Goal: Task Accomplishment & Management: Complete application form

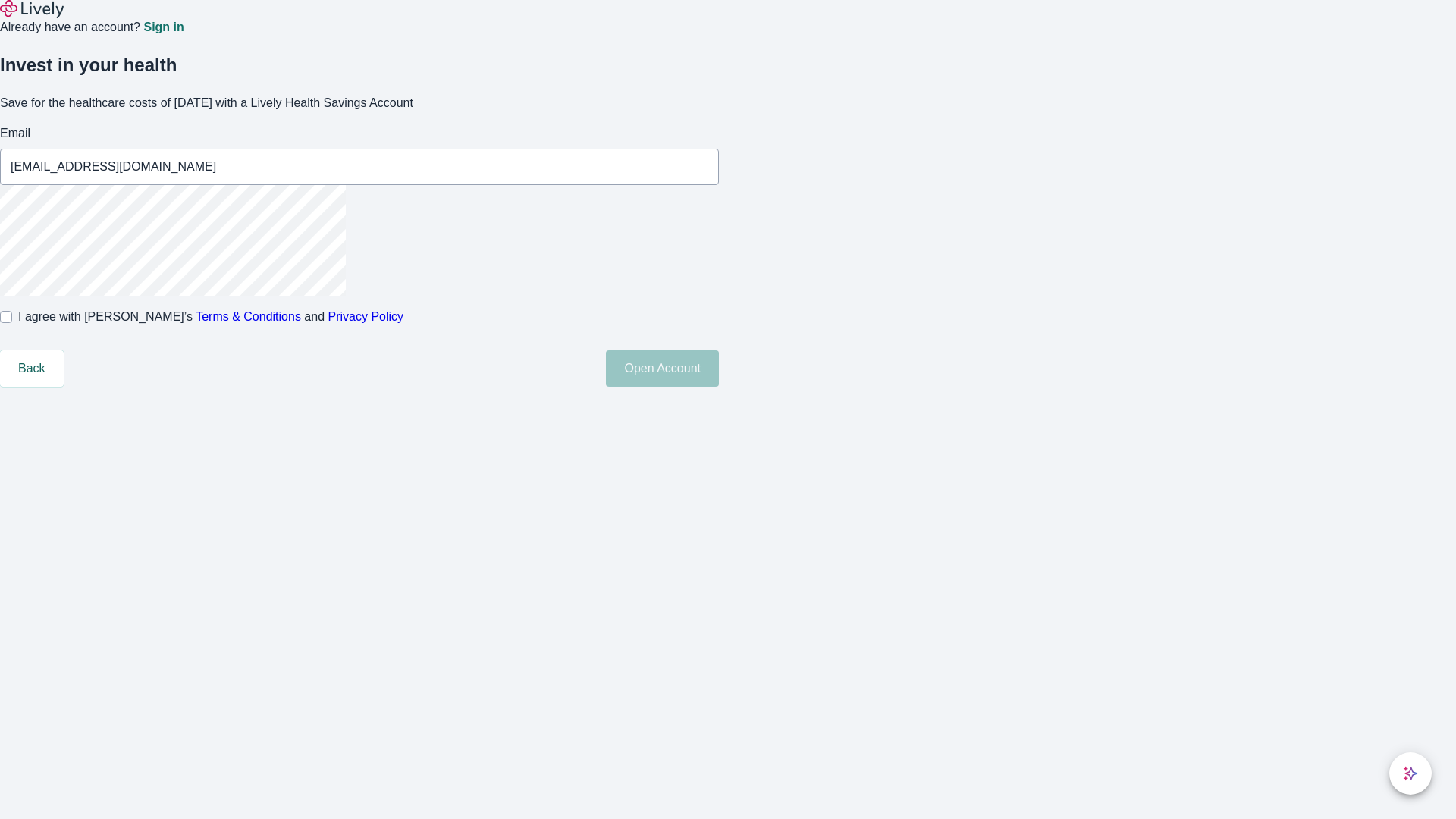
click at [12, 323] on input "I agree with Lively’s Terms & Conditions and Privacy Policy" at bounding box center [5, 316] width 12 height 12
checkbox input "true"
click at [719, 387] on button "Open Account" at bounding box center [662, 368] width 113 height 36
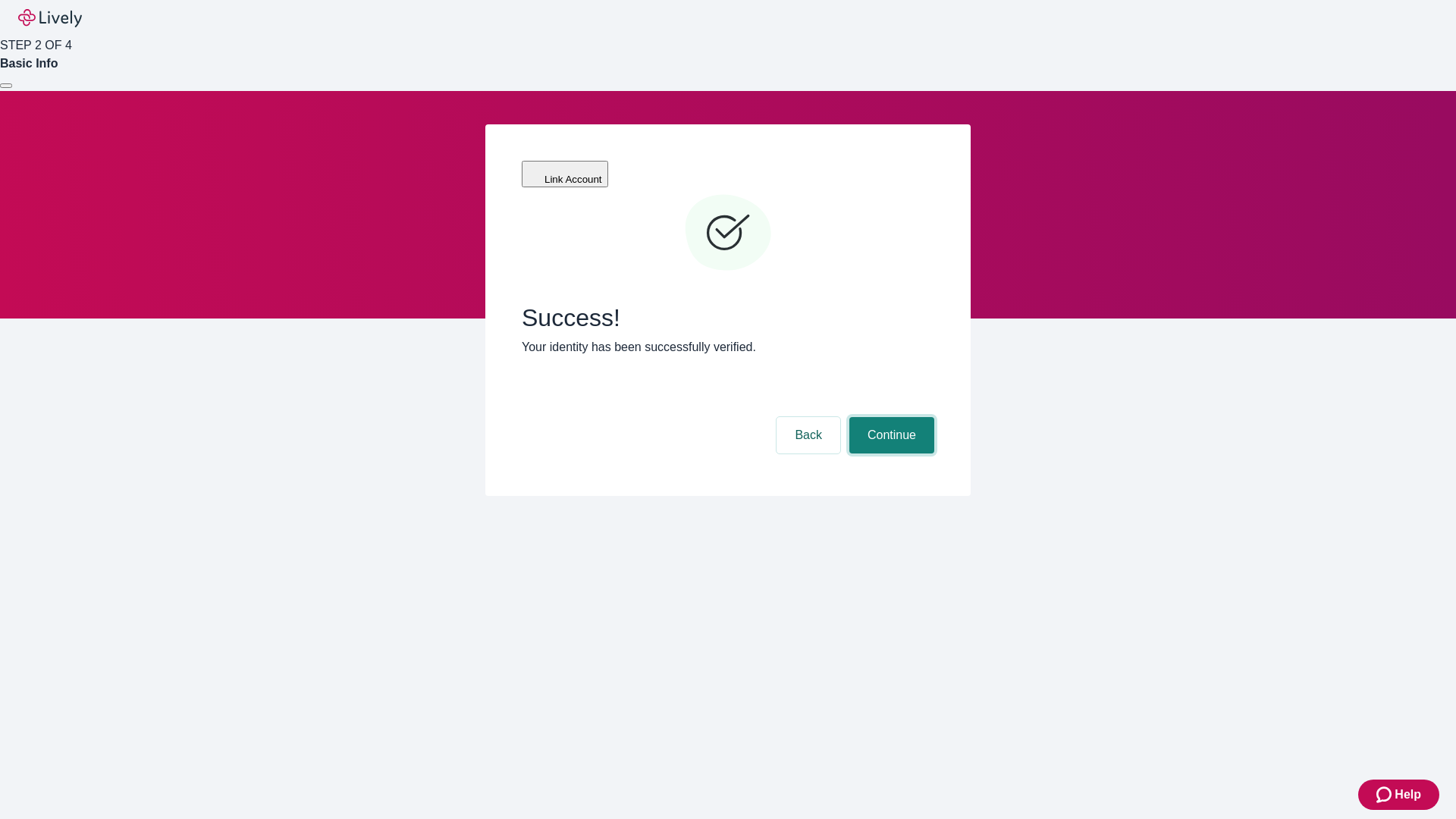
click at [890, 417] on button "Continue" at bounding box center [891, 435] width 85 height 36
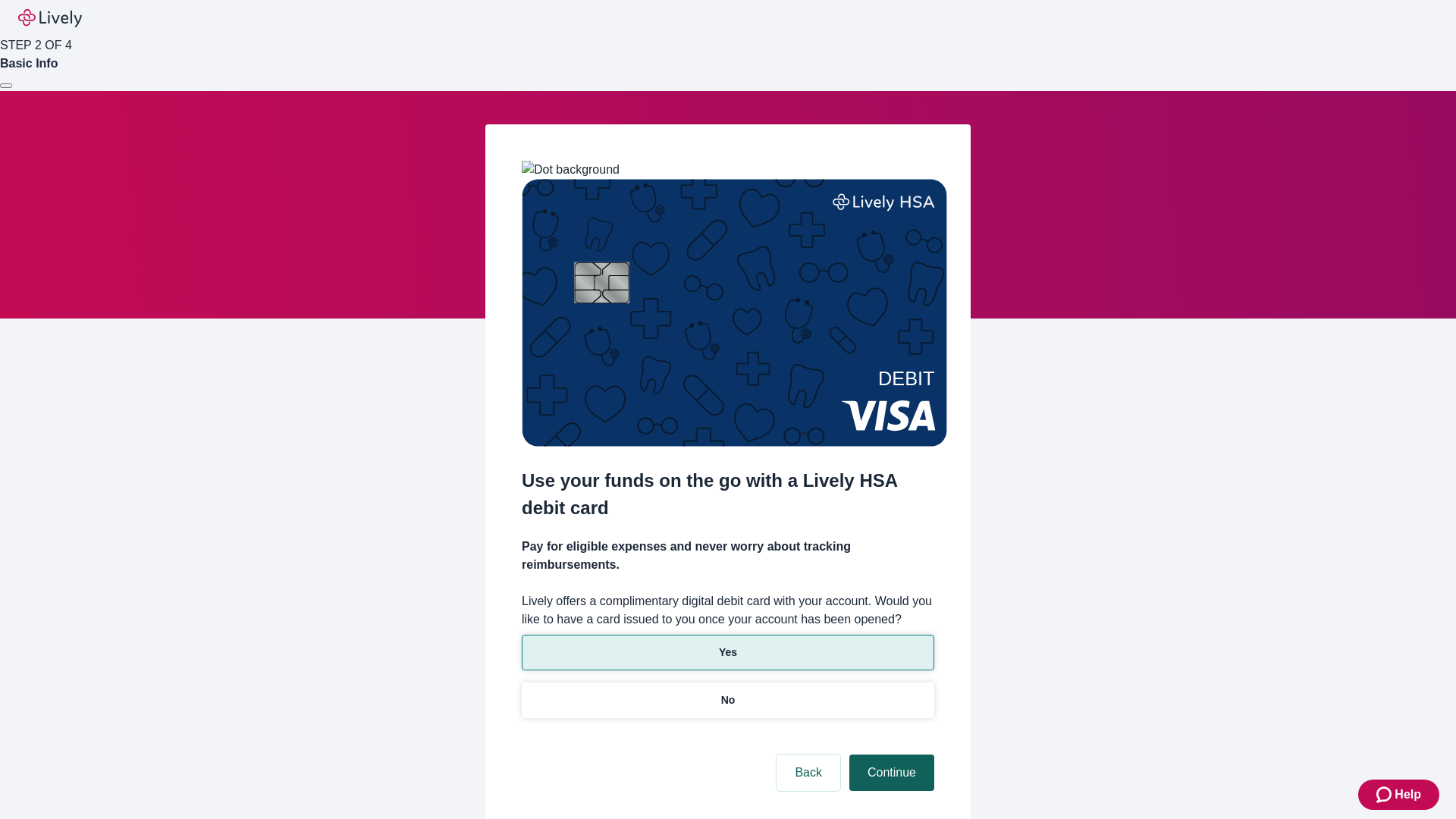
click at [727, 644] on p "Yes" at bounding box center [727, 652] width 18 height 16
click at [890, 755] on button "Continue" at bounding box center [891, 773] width 85 height 36
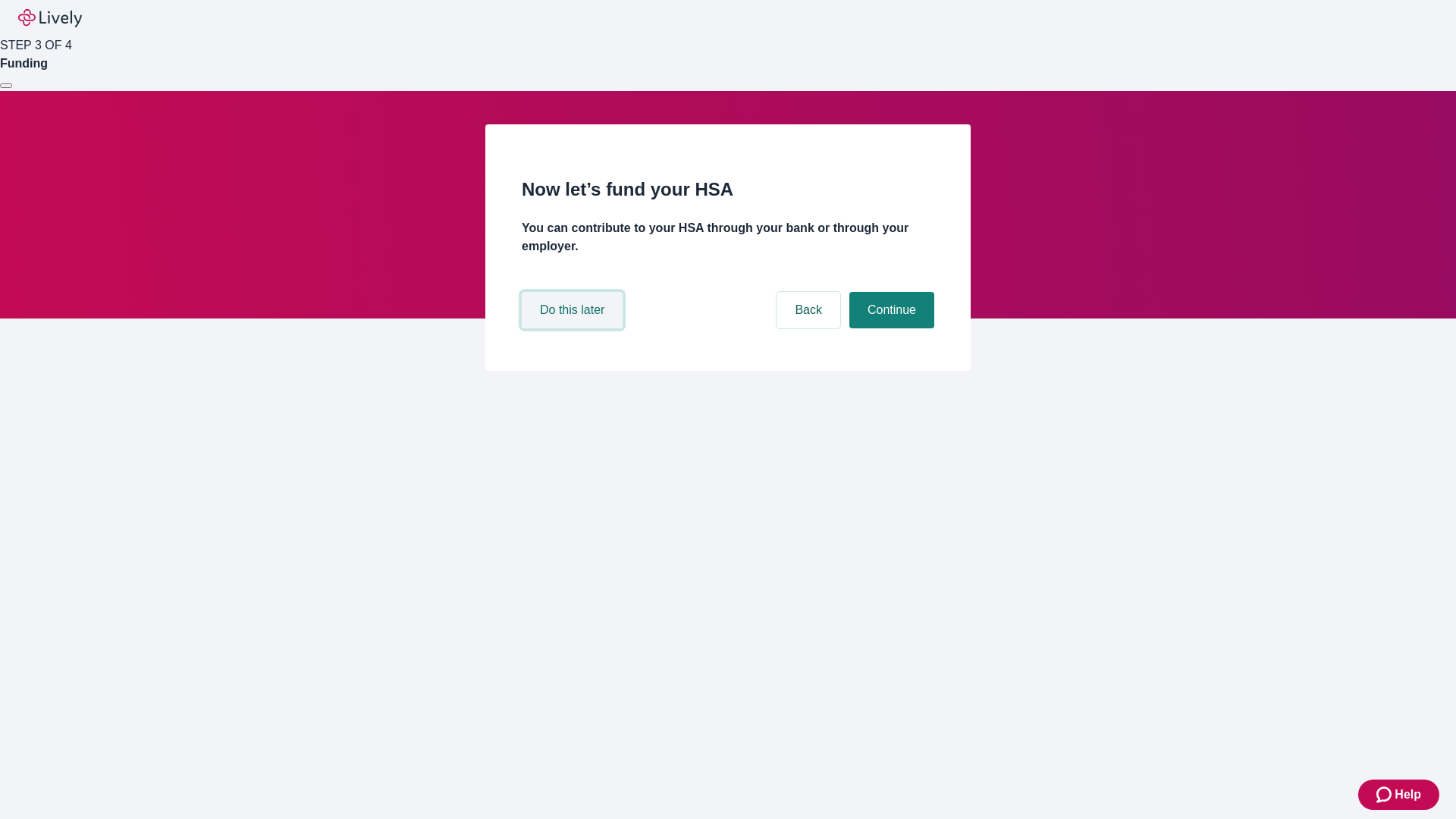
click at [574, 328] on button "Do this later" at bounding box center [572, 310] width 101 height 36
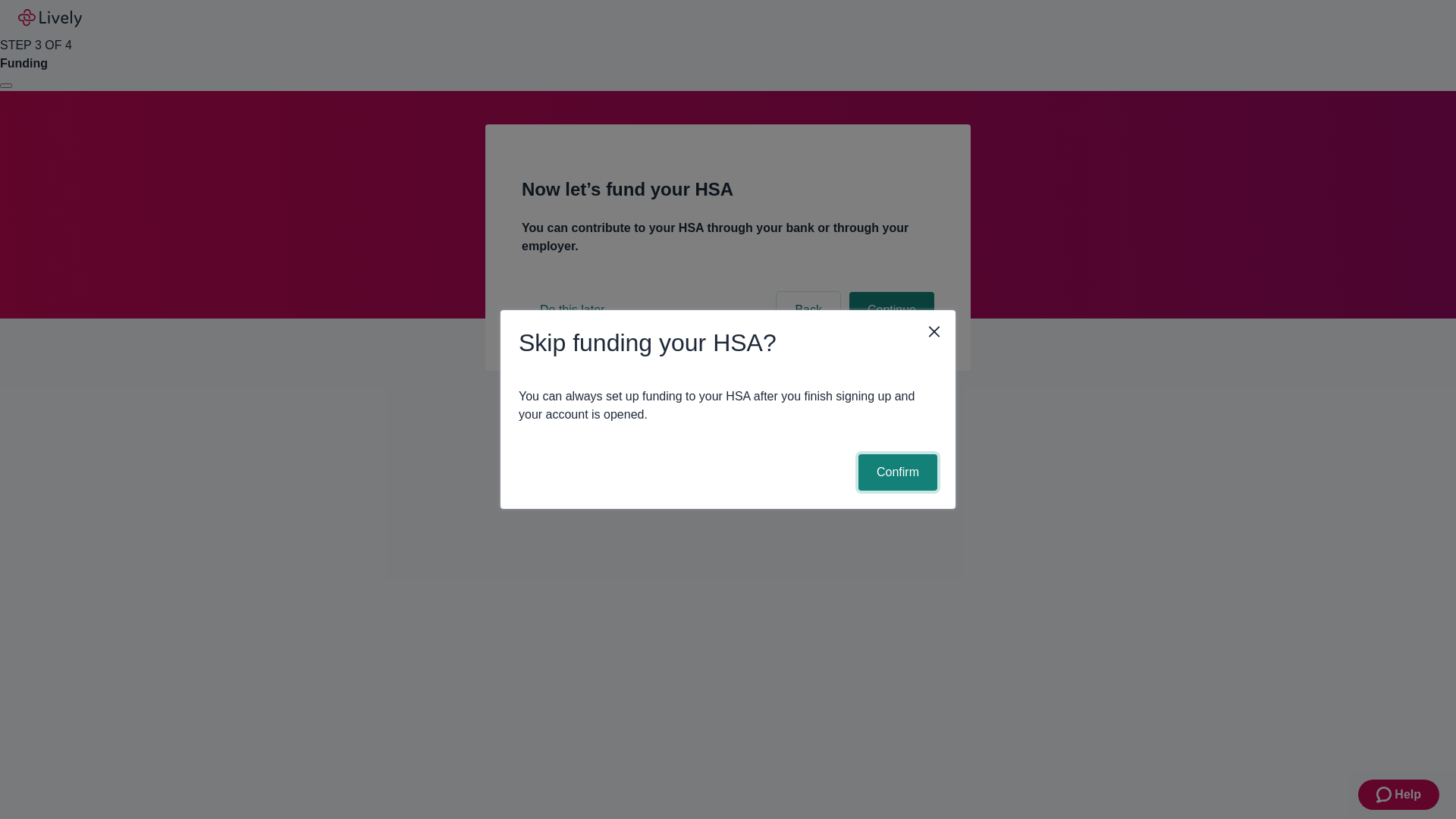
click at [895, 472] on button "Confirm" at bounding box center [897, 472] width 79 height 36
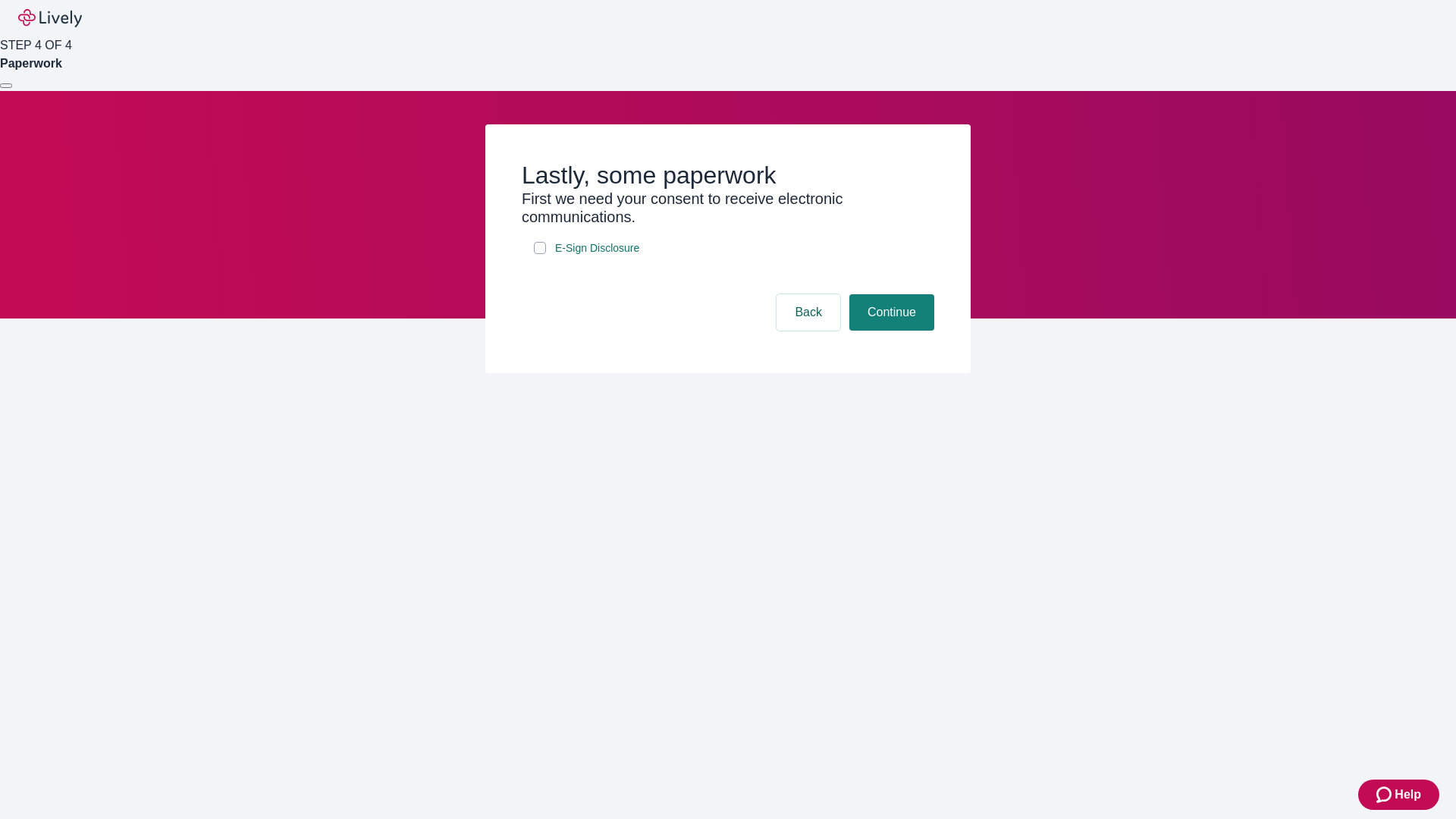
click at [540, 254] on input "E-Sign Disclosure" at bounding box center [539, 247] width 12 height 12
checkbox input "true"
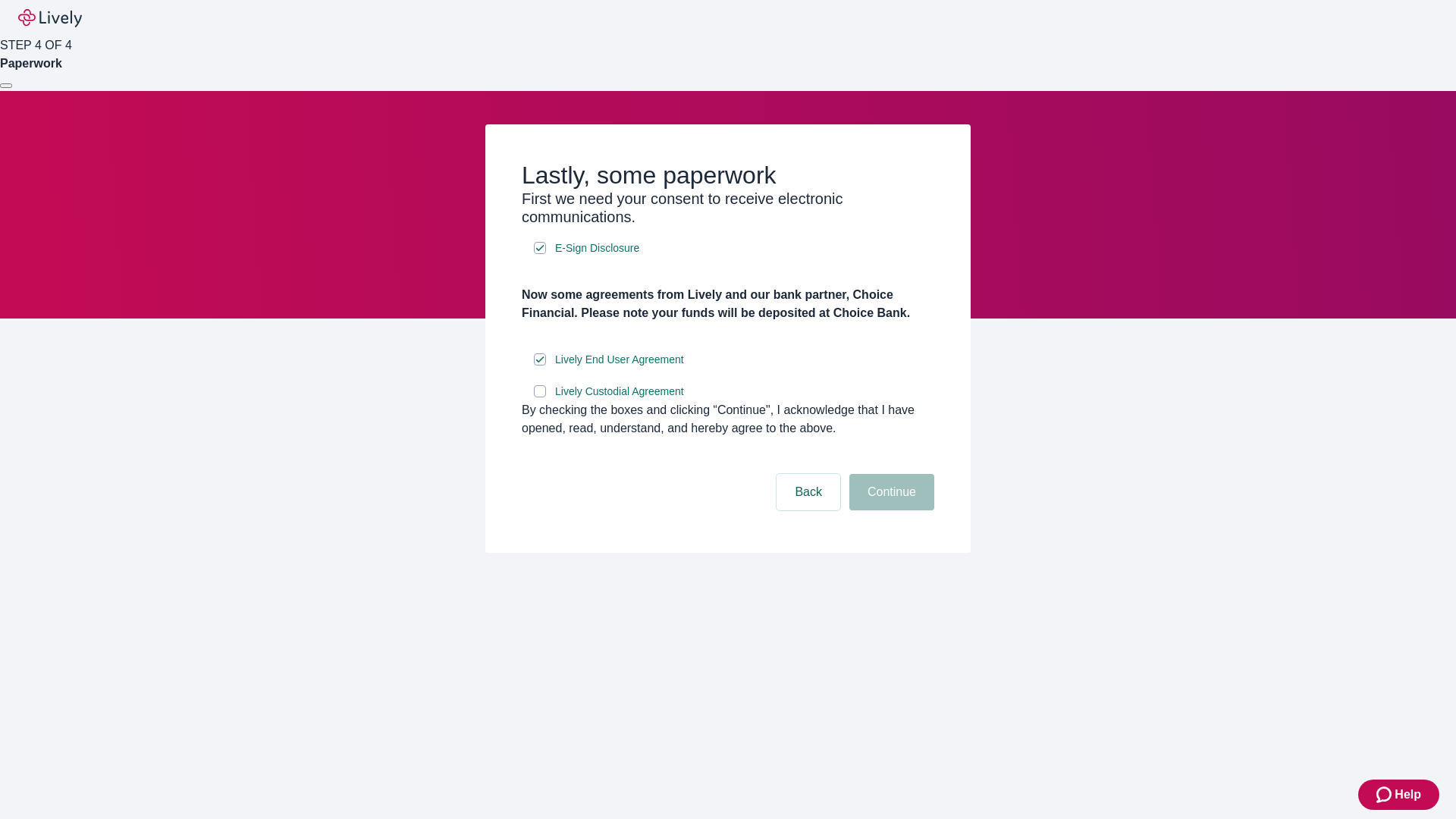
click at [540, 397] on input "Lively Custodial Agreement" at bounding box center [539, 391] width 12 height 12
checkbox input "true"
click at [890, 510] on button "Continue" at bounding box center [891, 492] width 85 height 36
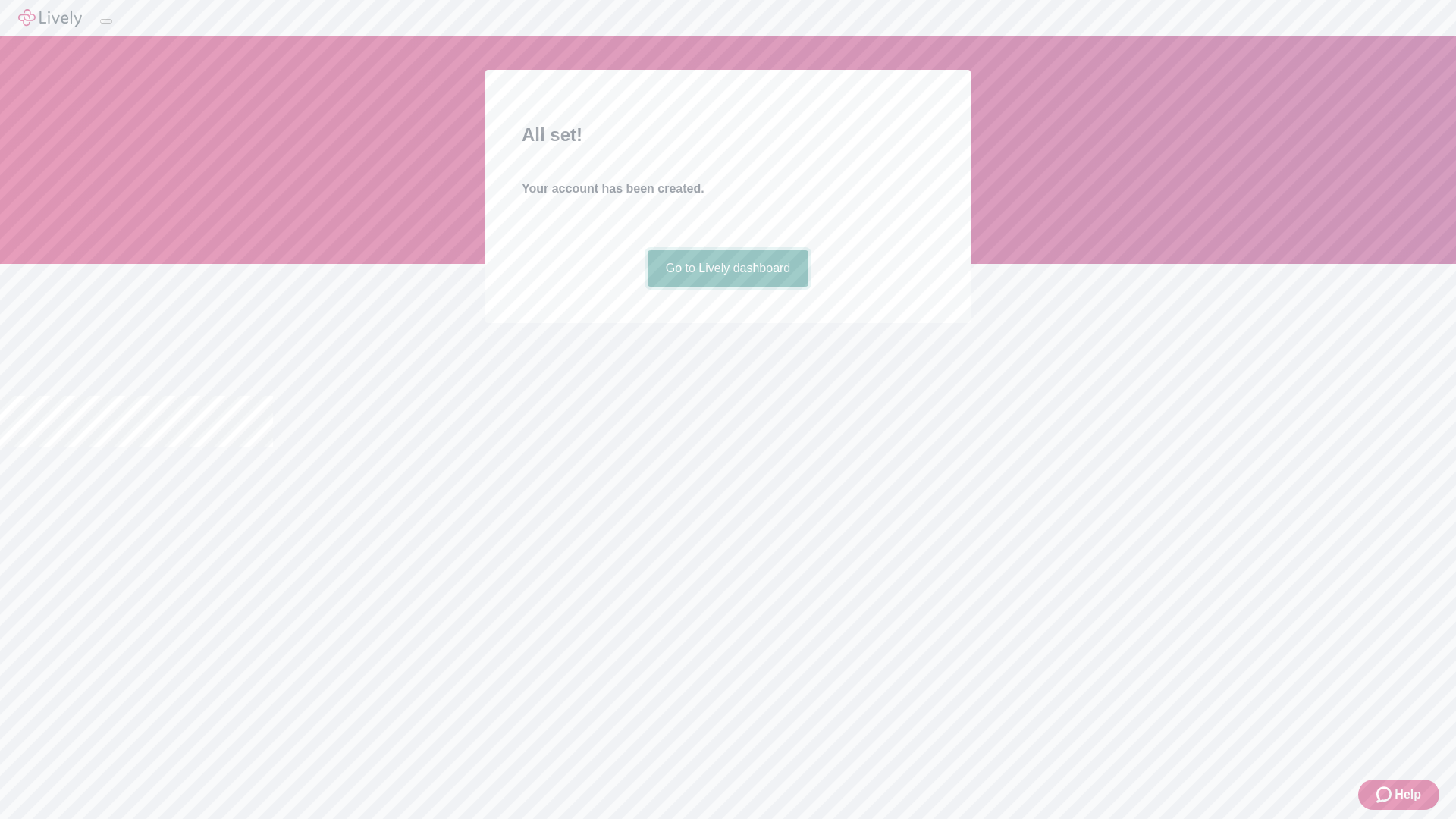
click at [727, 286] on link "Go to Lively dashboard" at bounding box center [728, 268] width 162 height 36
